Goal: Task Accomplishment & Management: Use online tool/utility

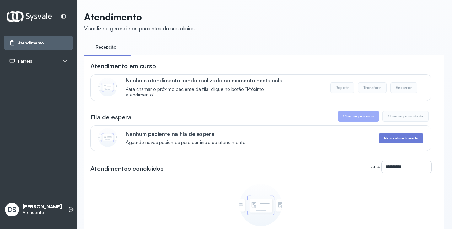
click at [35, 58] on div "Painéis" at bounding box center [38, 61] width 58 height 6
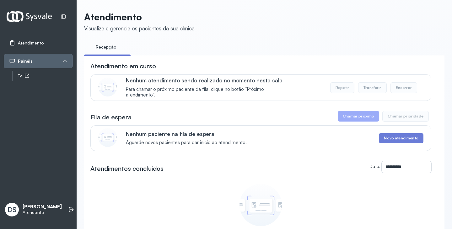
click at [48, 75] on div "Tv" at bounding box center [45, 75] width 55 height 5
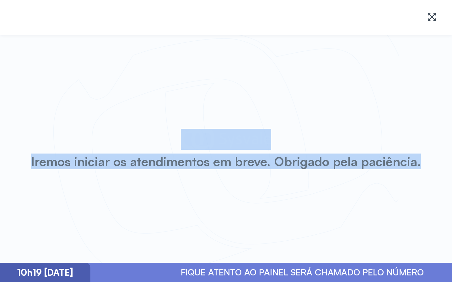
drag, startPoint x: 433, startPoint y: 59, endPoint x: 443, endPoint y: 82, distance: 25.3
click at [452, 67] on html "Iremos iniciar os atendimentos em breve. Obrigado pela paciência. 10h19 - 03/10…" at bounding box center [226, 141] width 452 height 282
click at [442, 76] on div "Iremos iniciar os atendimentos em breve. Obrigado pela paciência." at bounding box center [226, 149] width 452 height 228
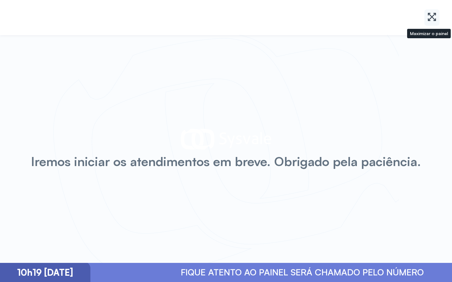
click at [428, 14] on icon at bounding box center [432, 17] width 10 height 10
drag, startPoint x: 420, startPoint y: 28, endPoint x: 418, endPoint y: 31, distance: 4.2
click at [419, 29] on div at bounding box center [226, 17] width 452 height 35
drag, startPoint x: 422, startPoint y: 55, endPoint x: 438, endPoint y: 48, distance: 16.7
click at [438, 48] on div "Iremos iniciar os atendimentos em breve. Obrigado pela paciência." at bounding box center [226, 149] width 452 height 228
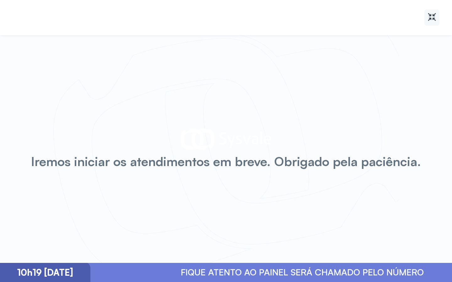
click at [433, 14] on icon at bounding box center [432, 17] width 10 height 10
drag, startPoint x: 390, startPoint y: 172, endPoint x: 388, endPoint y: 175, distance: 3.3
click at [390, 174] on div "Iremos iniciar os atendimentos em breve. Obrigado pela paciência." at bounding box center [226, 149] width 452 height 228
drag, startPoint x: 299, startPoint y: 194, endPoint x: 282, endPoint y: 194, distance: 16.3
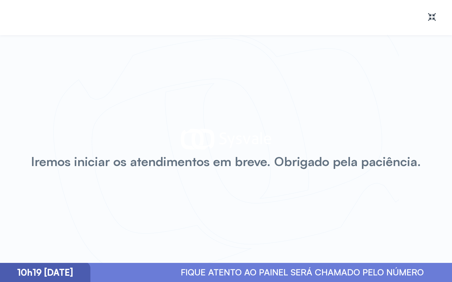
drag, startPoint x: 282, startPoint y: 194, endPoint x: 285, endPoint y: 40, distance: 153.5
click at [285, 40] on div "Iremos iniciar os atendimentos em breve. Obrigado pela paciência." at bounding box center [226, 149] width 452 height 228
click at [432, 17] on icon at bounding box center [432, 17] width 10 height 10
click at [432, 17] on icon at bounding box center [432, 17] width 8 height 8
